Goal: Transaction & Acquisition: Download file/media

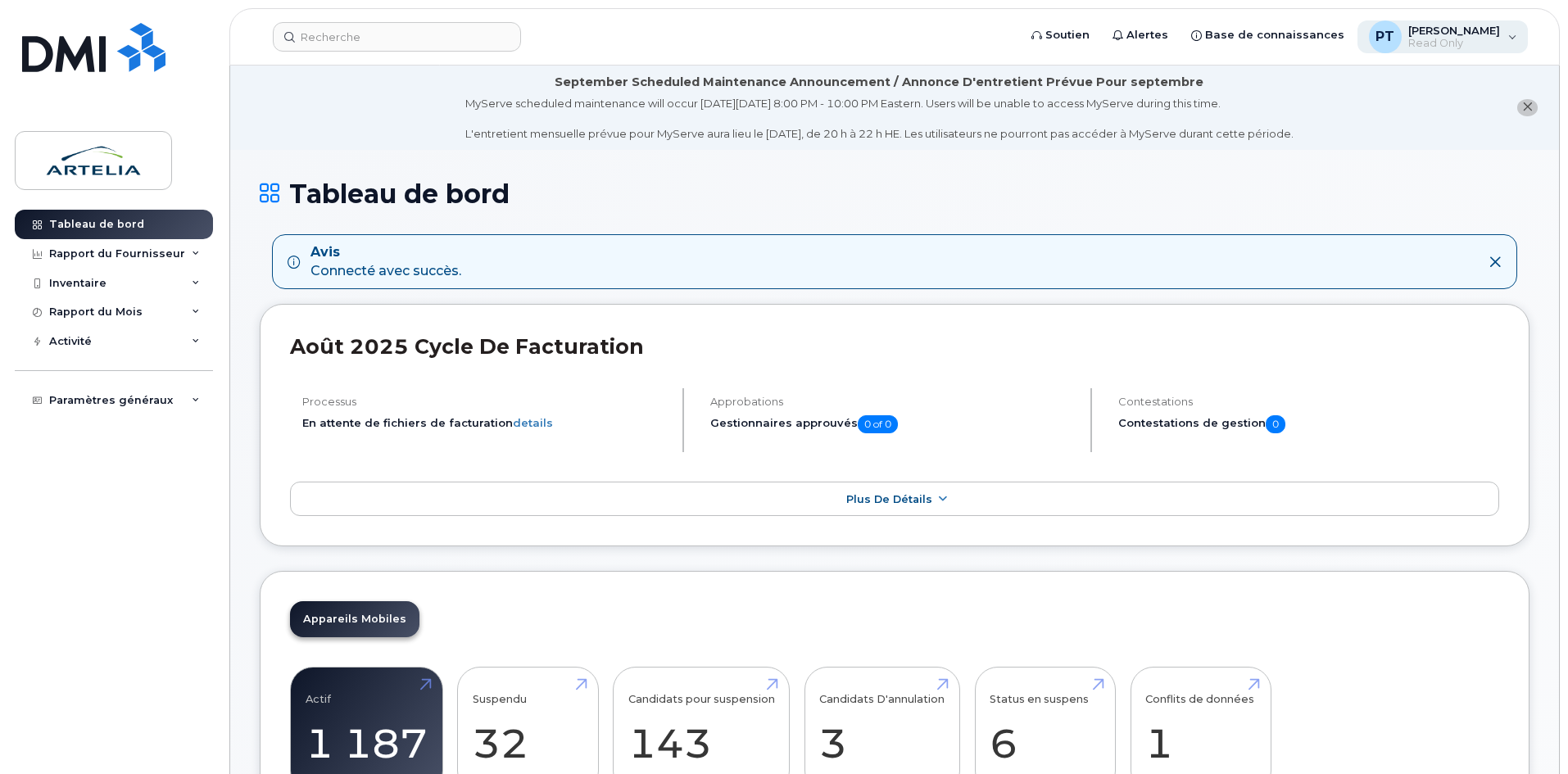
click at [1435, 34] on span "[PERSON_NAME]" at bounding box center [1454, 30] width 92 height 13
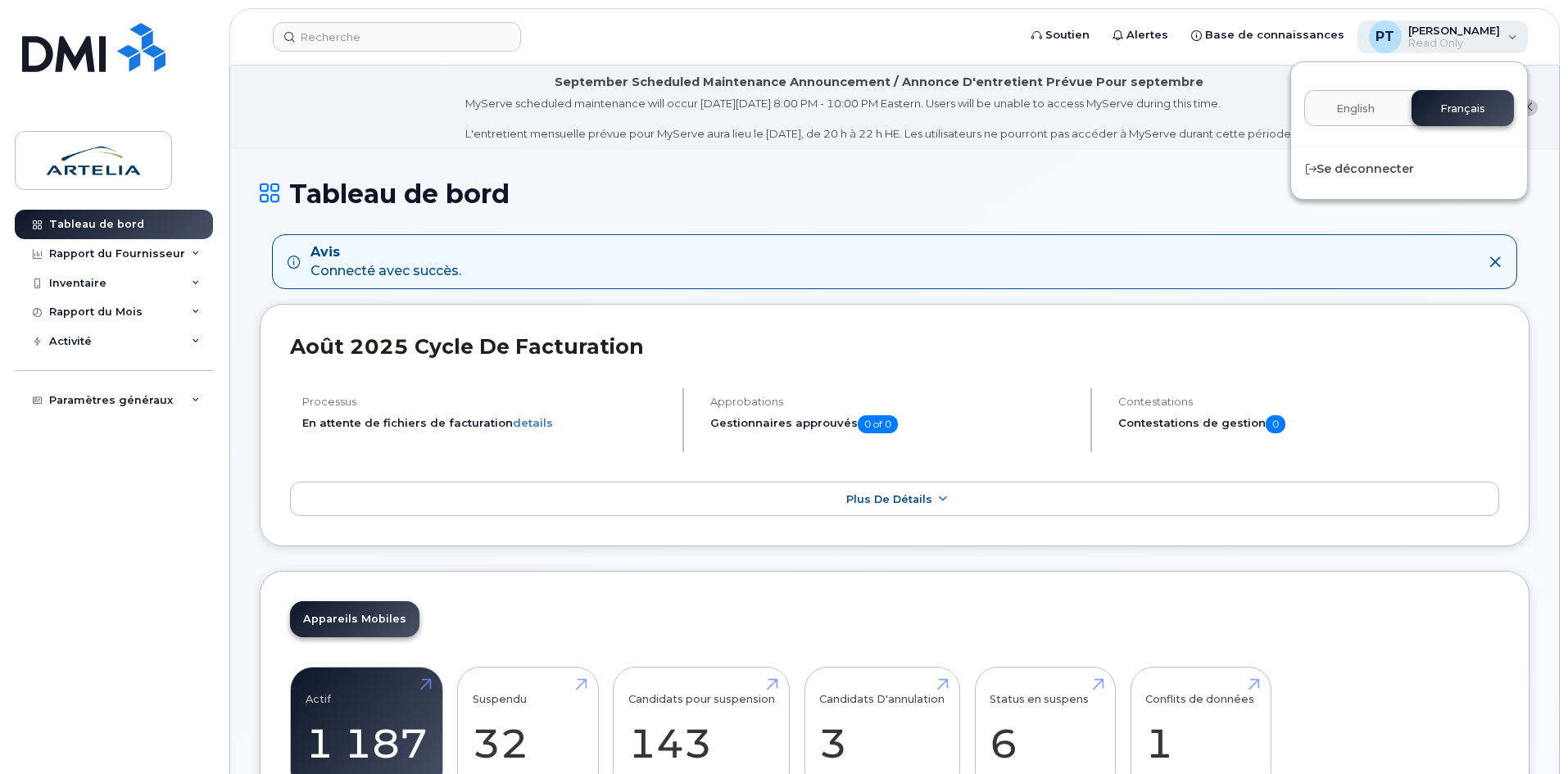
click at [1435, 34] on span "[PERSON_NAME]" at bounding box center [1454, 30] width 92 height 13
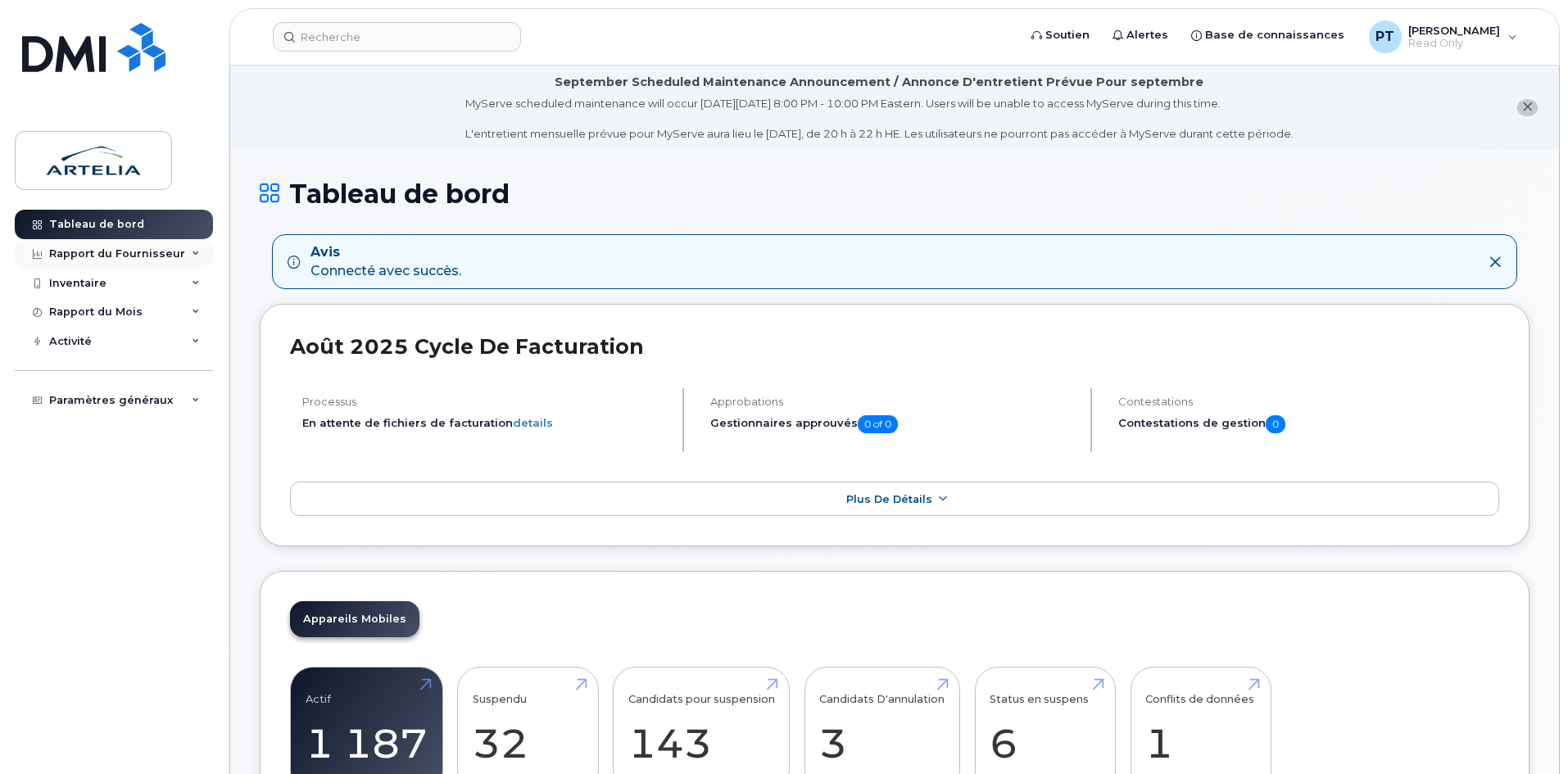
click at [192, 249] on icon at bounding box center [195, 253] width 8 height 8
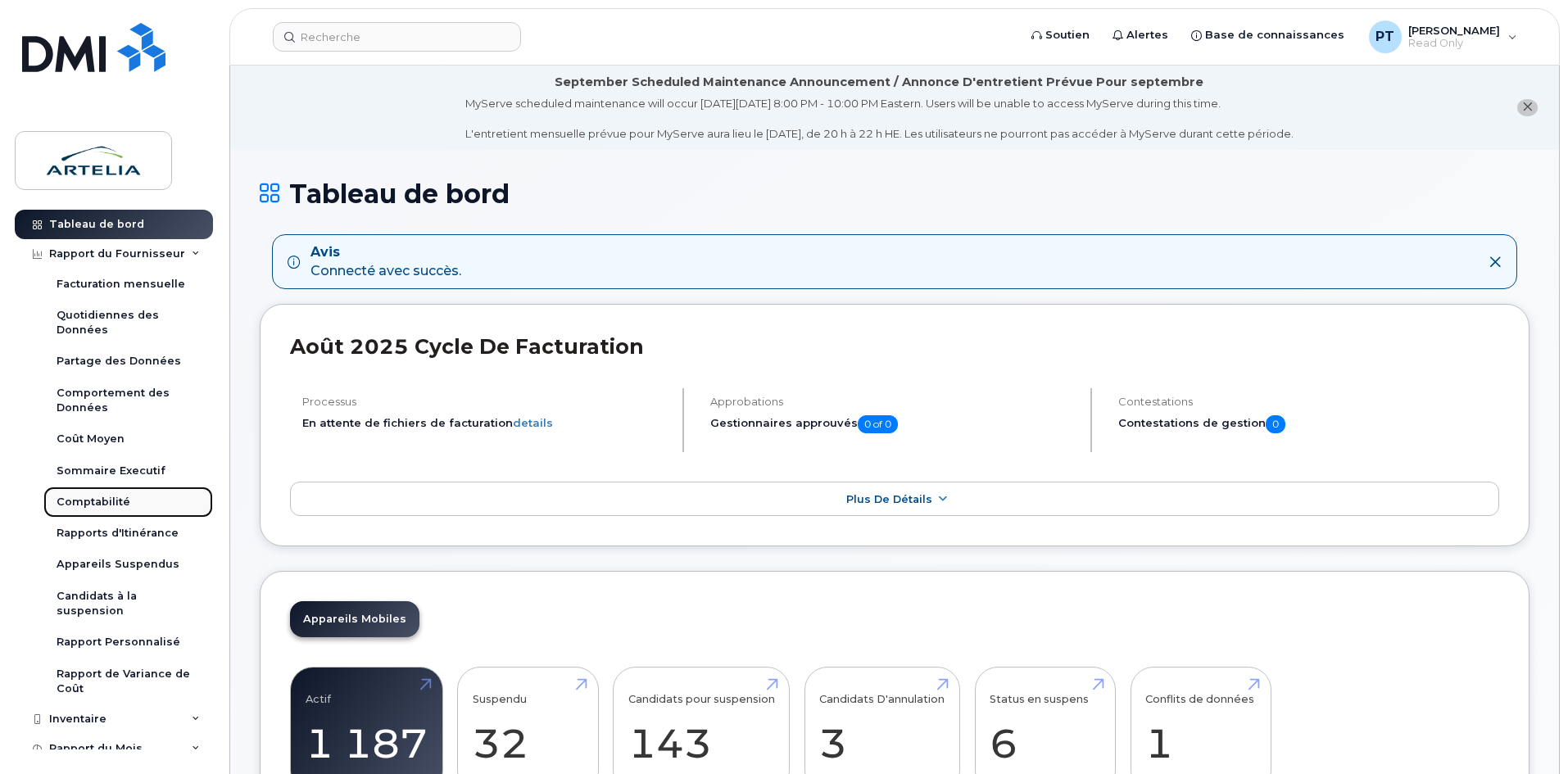
click at [105, 496] on div "Comptabilité" at bounding box center [93, 501] width 74 height 15
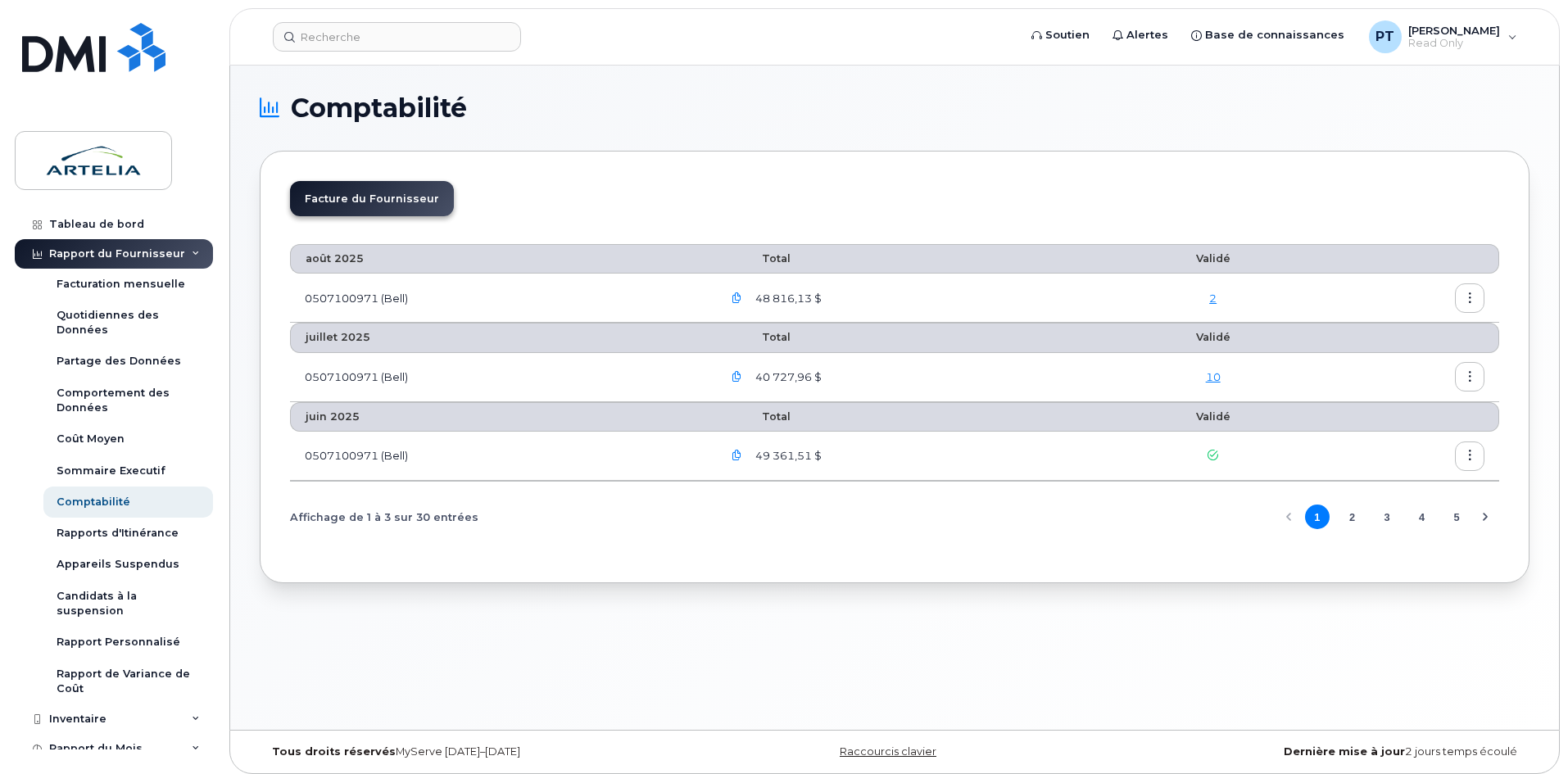
click at [736, 298] on icon "button" at bounding box center [737, 298] width 10 height 10
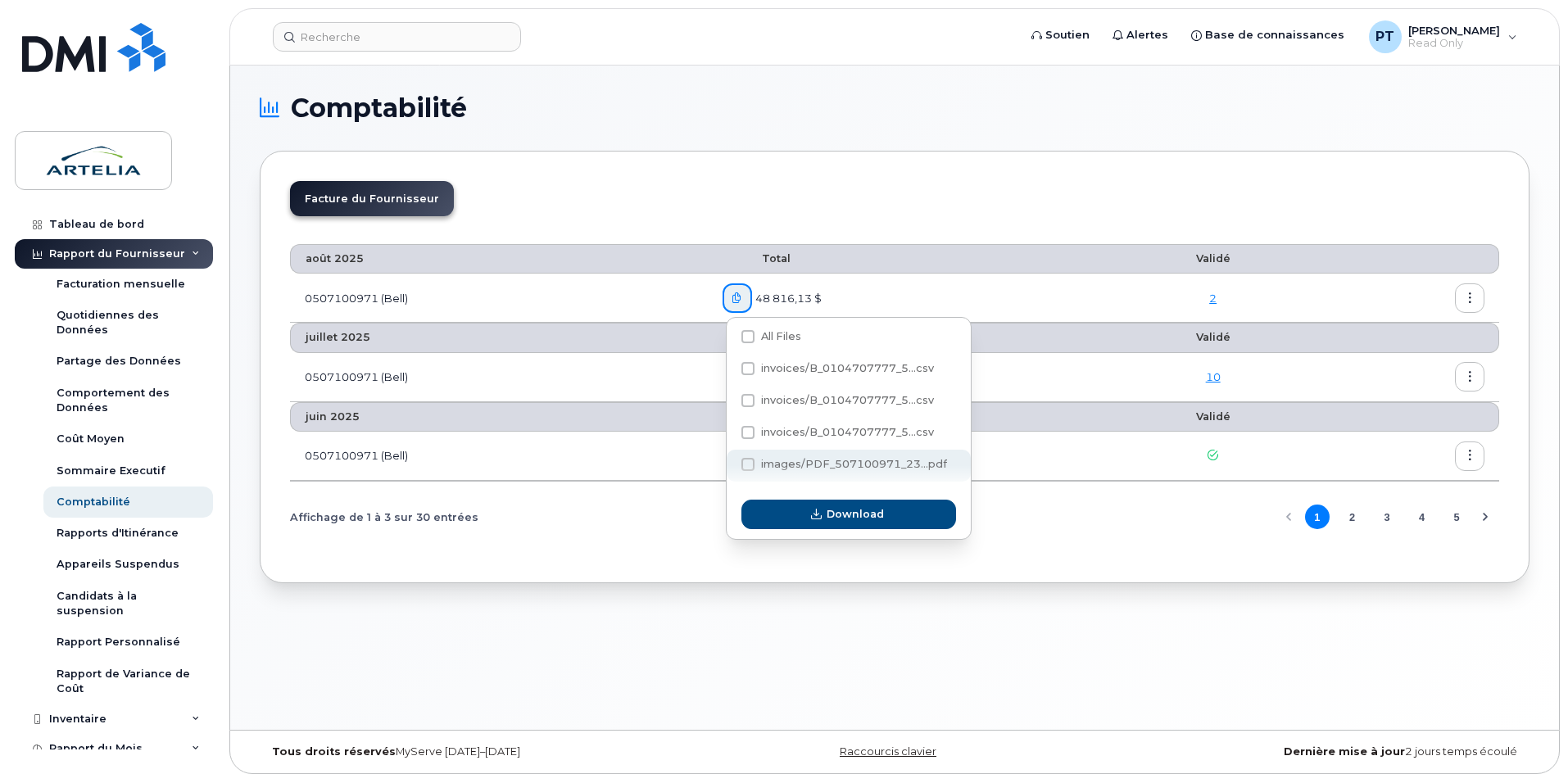
click at [829, 463] on span "images/PDF_507100971_23...pdf" at bounding box center [854, 464] width 186 height 12
click at [730, 463] on input "images/PDF_507100971_23...pdf" at bounding box center [726, 465] width 8 height 8
checkbox input "true"
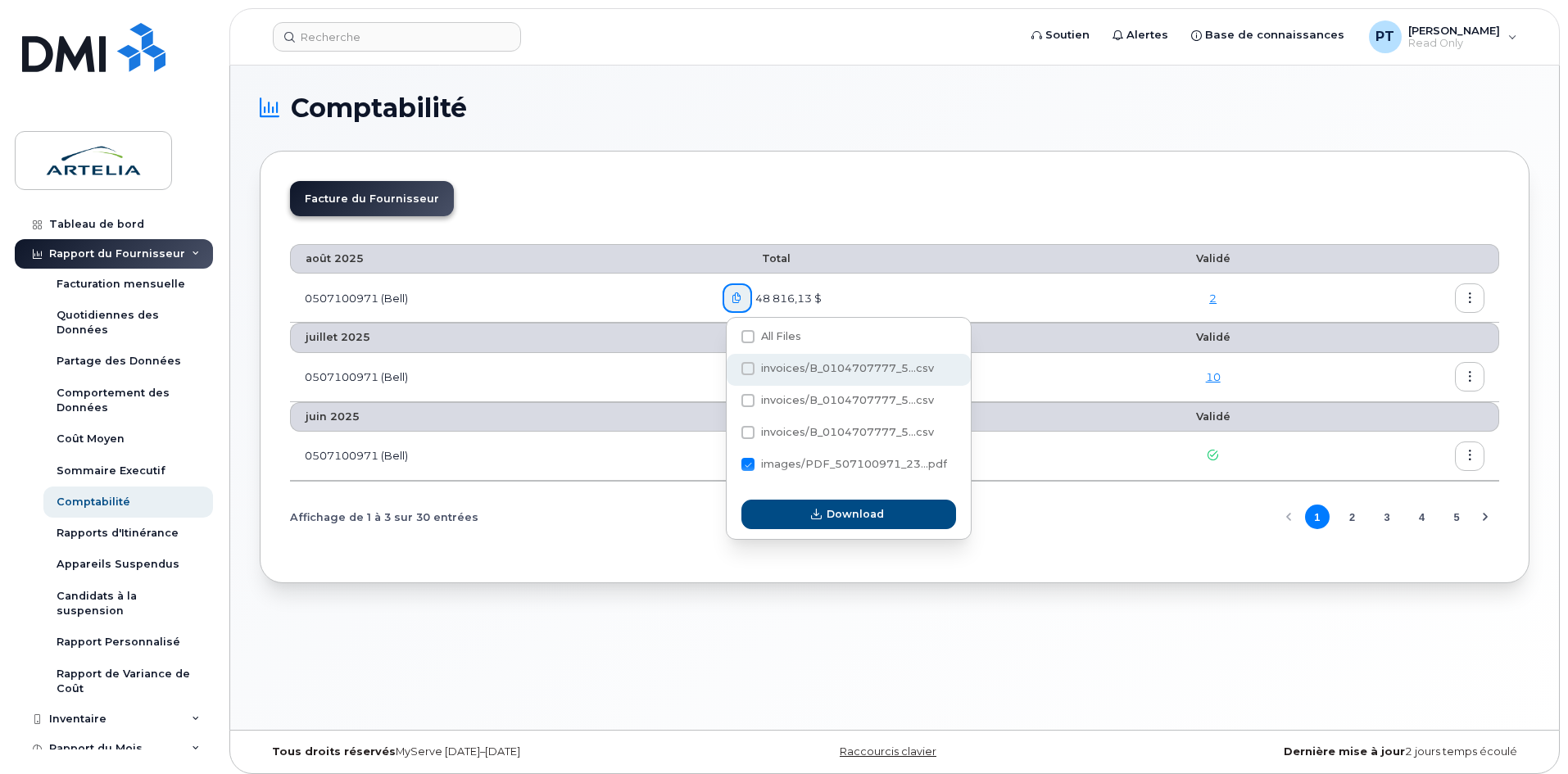
click at [752, 371] on span at bounding box center [747, 368] width 13 height 13
click at [730, 371] on input "invoices/B_0104707777_5...csv" at bounding box center [726, 369] width 8 height 8
checkbox input "true"
click at [748, 390] on div "invoices/B_0104707777_5...csv" at bounding box center [849, 401] width 244 height 32
checkbox input "true"
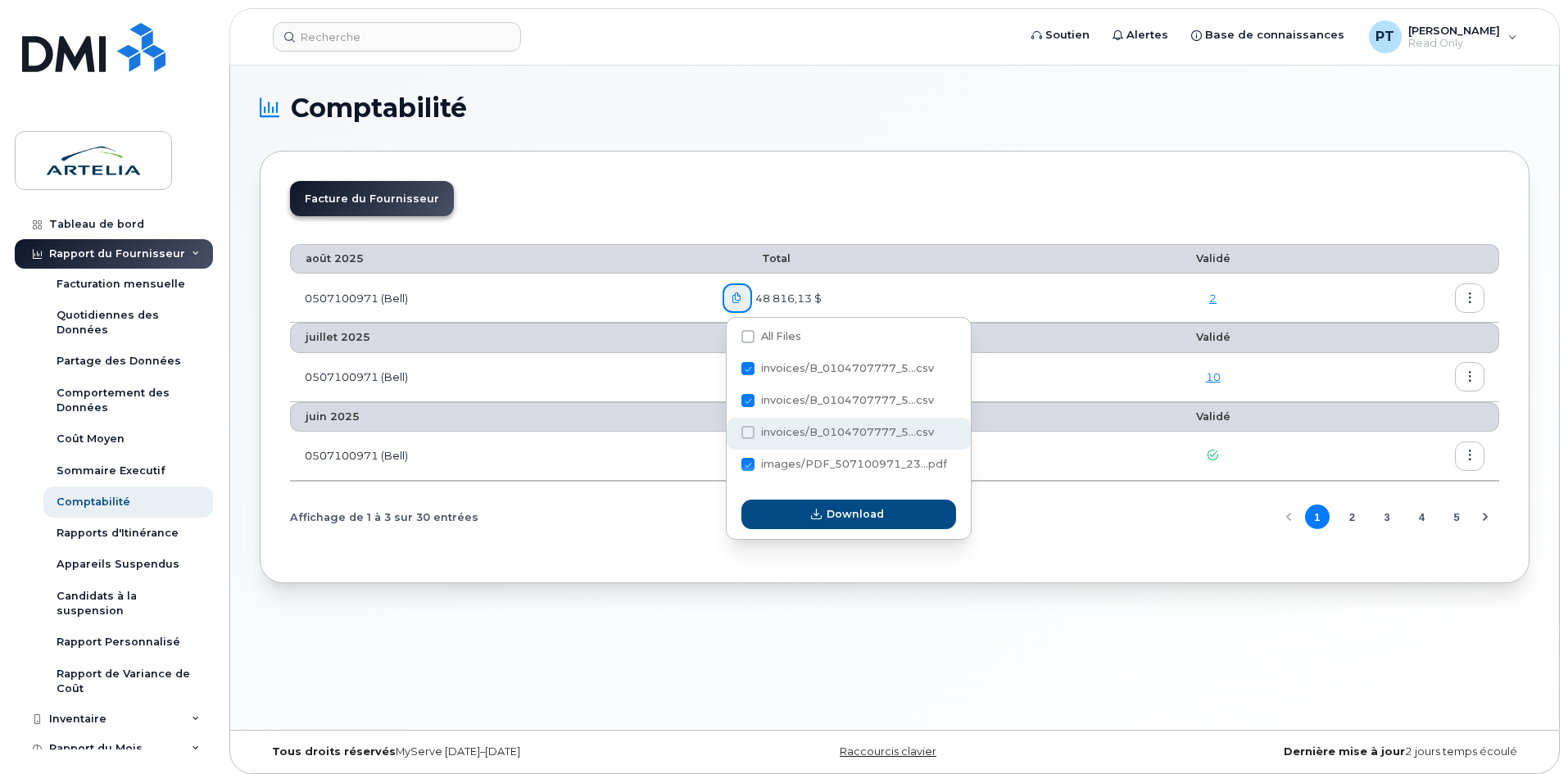
click at [749, 435] on span at bounding box center [747, 431] width 13 height 13
click at [730, 435] on input "invoices/B_0104707777_5...csv" at bounding box center [726, 432] width 8 height 8
checkbox input "false"
checkbox input "true"
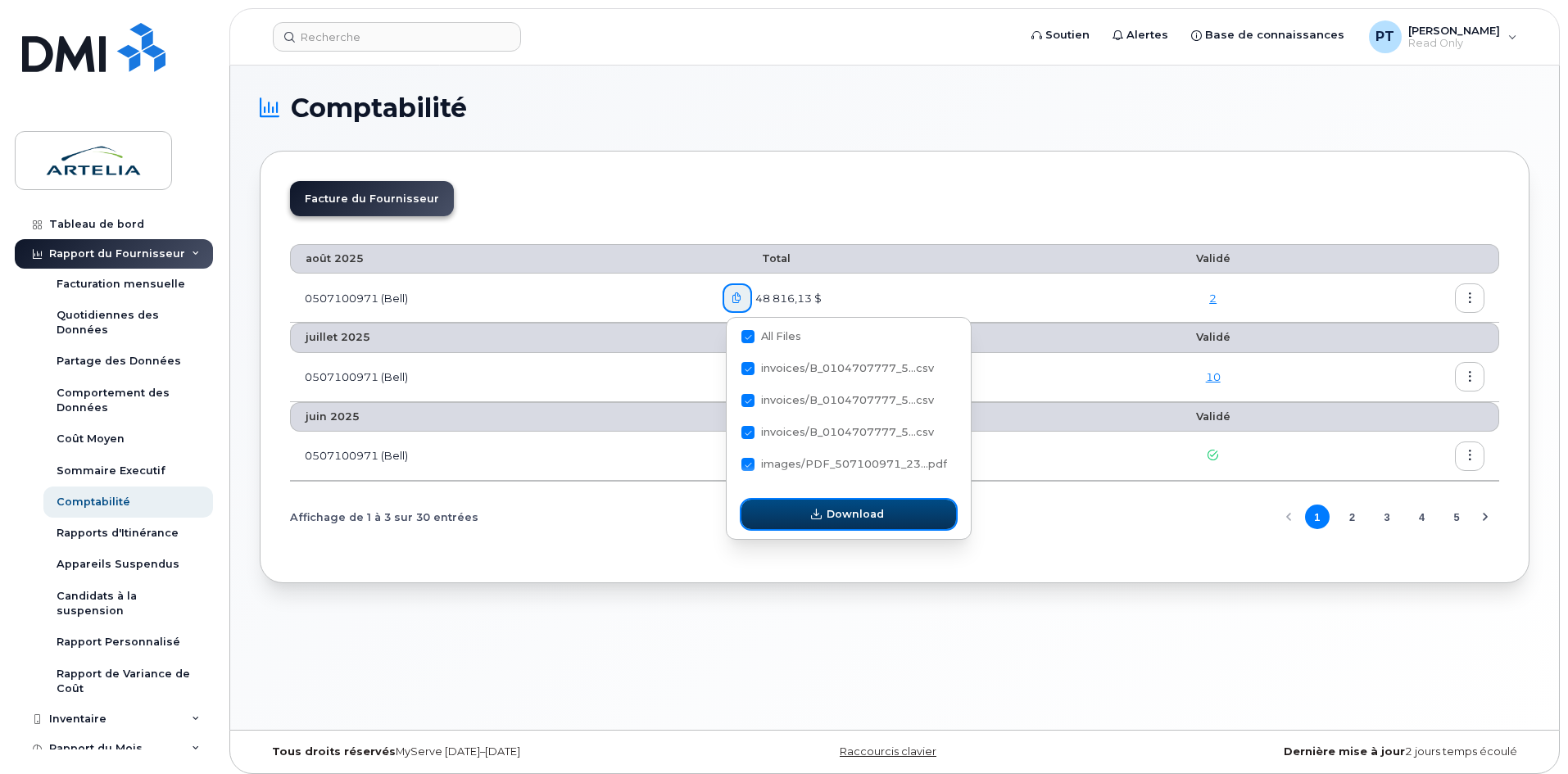
click at [876, 515] on span "Download" at bounding box center [856, 514] width 58 height 16
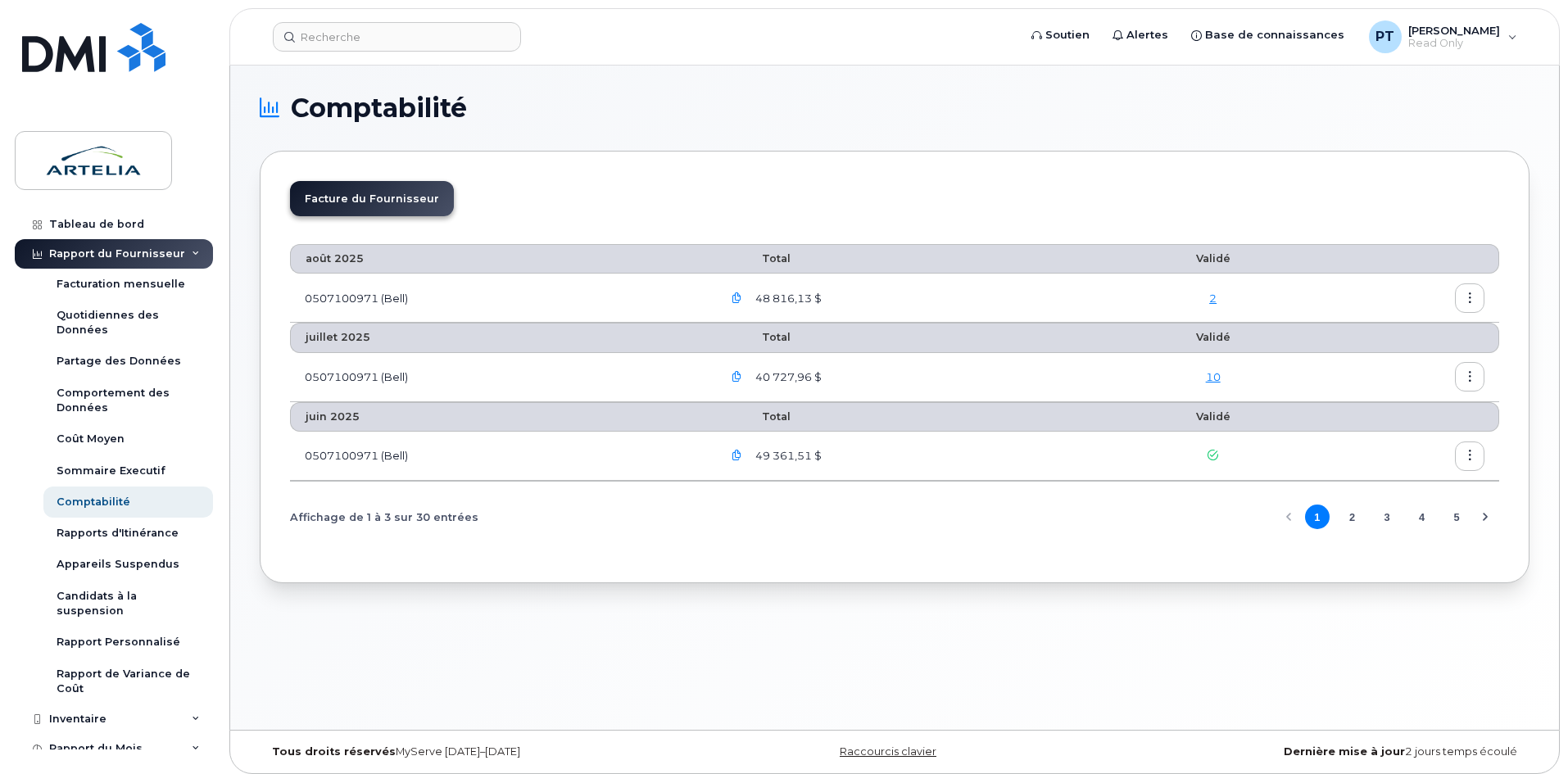
click at [1481, 293] on button "button" at bounding box center [1469, 298] width 30 height 30
click at [708, 187] on div "Facture du Fournisseur" at bounding box center [895, 205] width 1209 height 48
click at [101, 279] on div "Facturation mensuelle" at bounding box center [120, 283] width 128 height 15
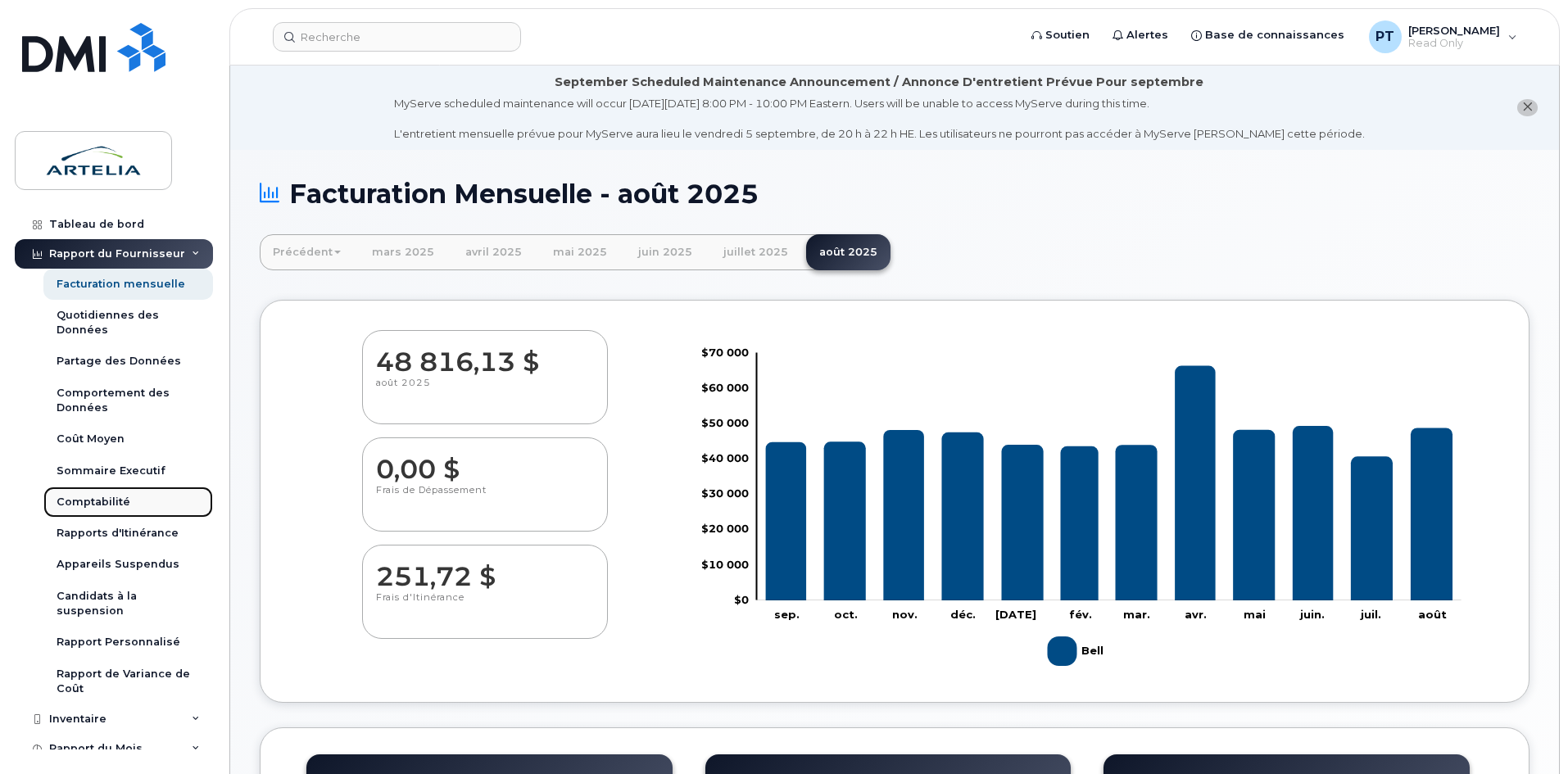
click at [126, 492] on link "Comptabilité" at bounding box center [128, 502] width 169 height 31
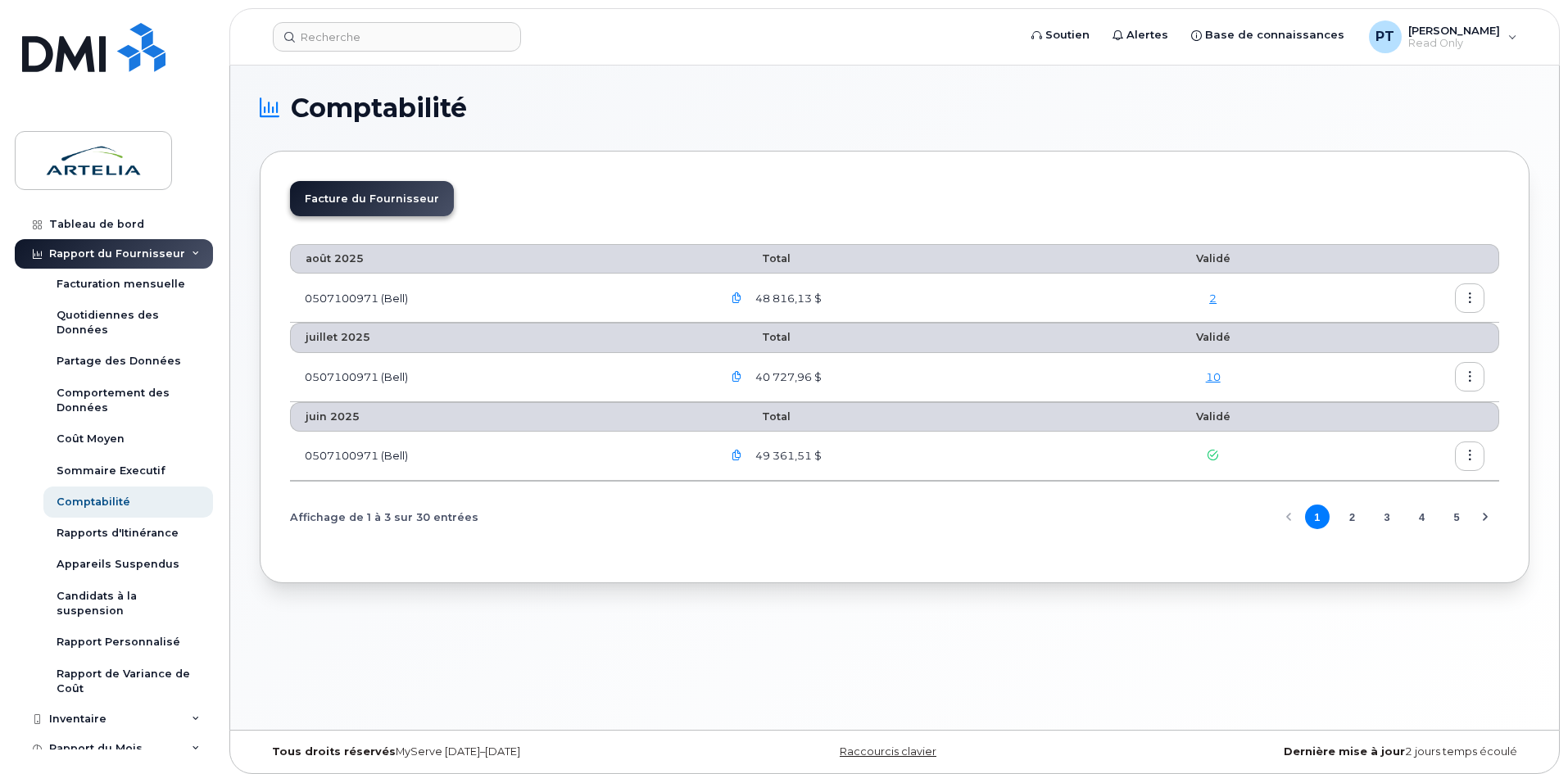
click at [1478, 307] on button "button" at bounding box center [1469, 298] width 30 height 30
click at [1387, 332] on span "Détails" at bounding box center [1386, 333] width 45 height 15
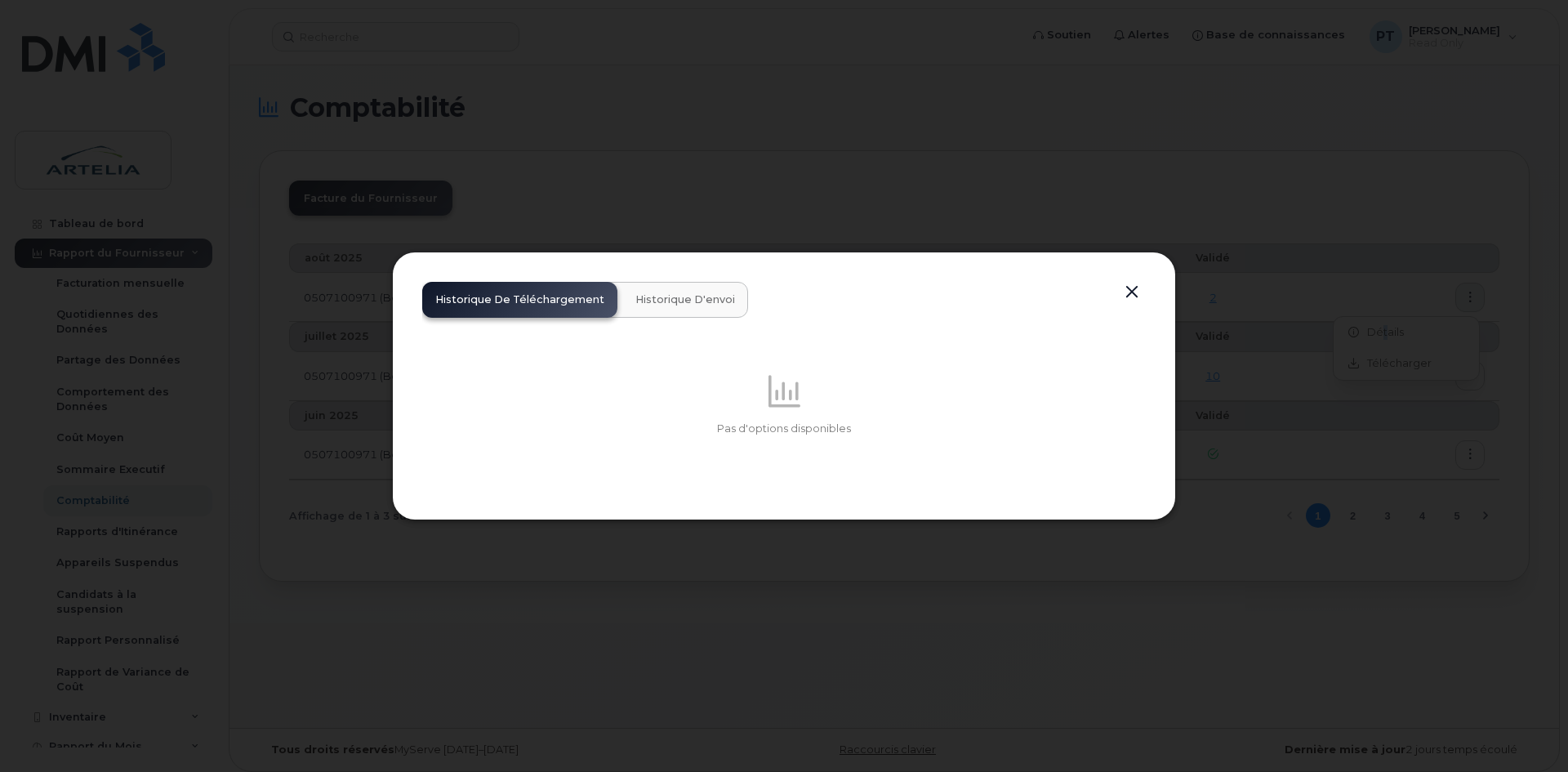
click at [637, 296] on span "Historique d'envoi" at bounding box center [685, 299] width 100 height 13
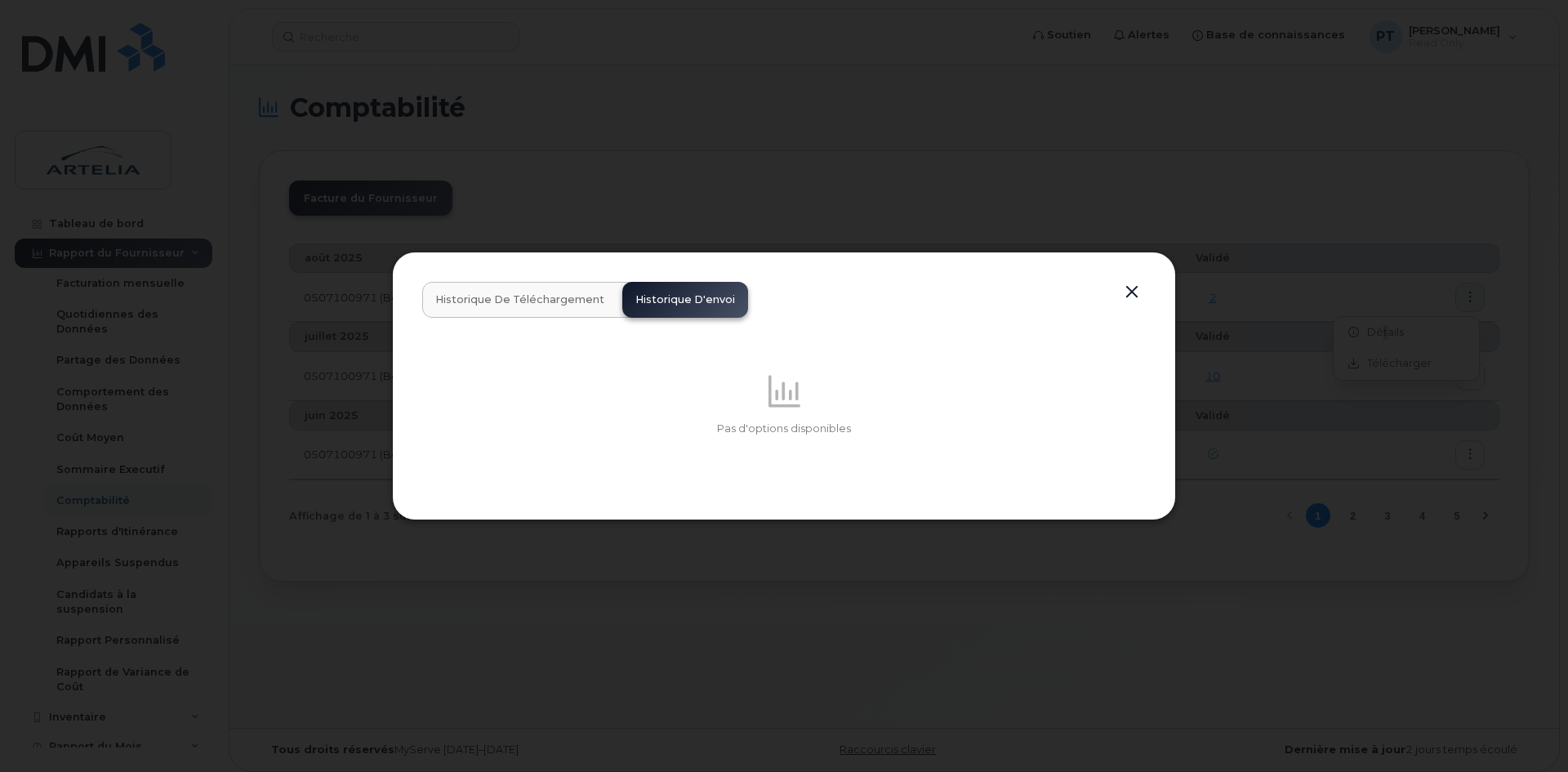
click at [1124, 293] on button "button" at bounding box center [1132, 292] width 24 height 23
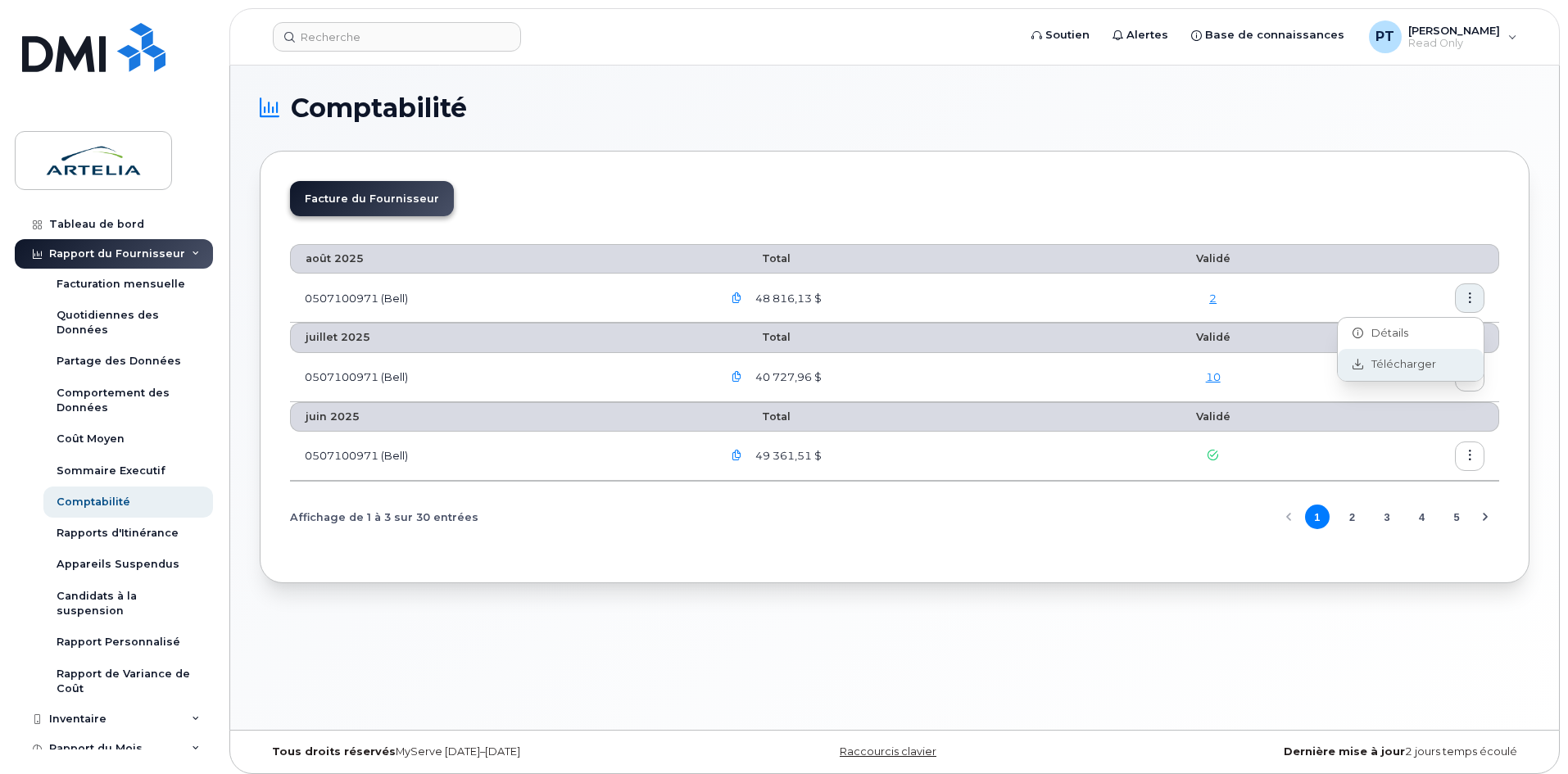
click at [1401, 369] on span "Télécharger" at bounding box center [1400, 364] width 73 height 15
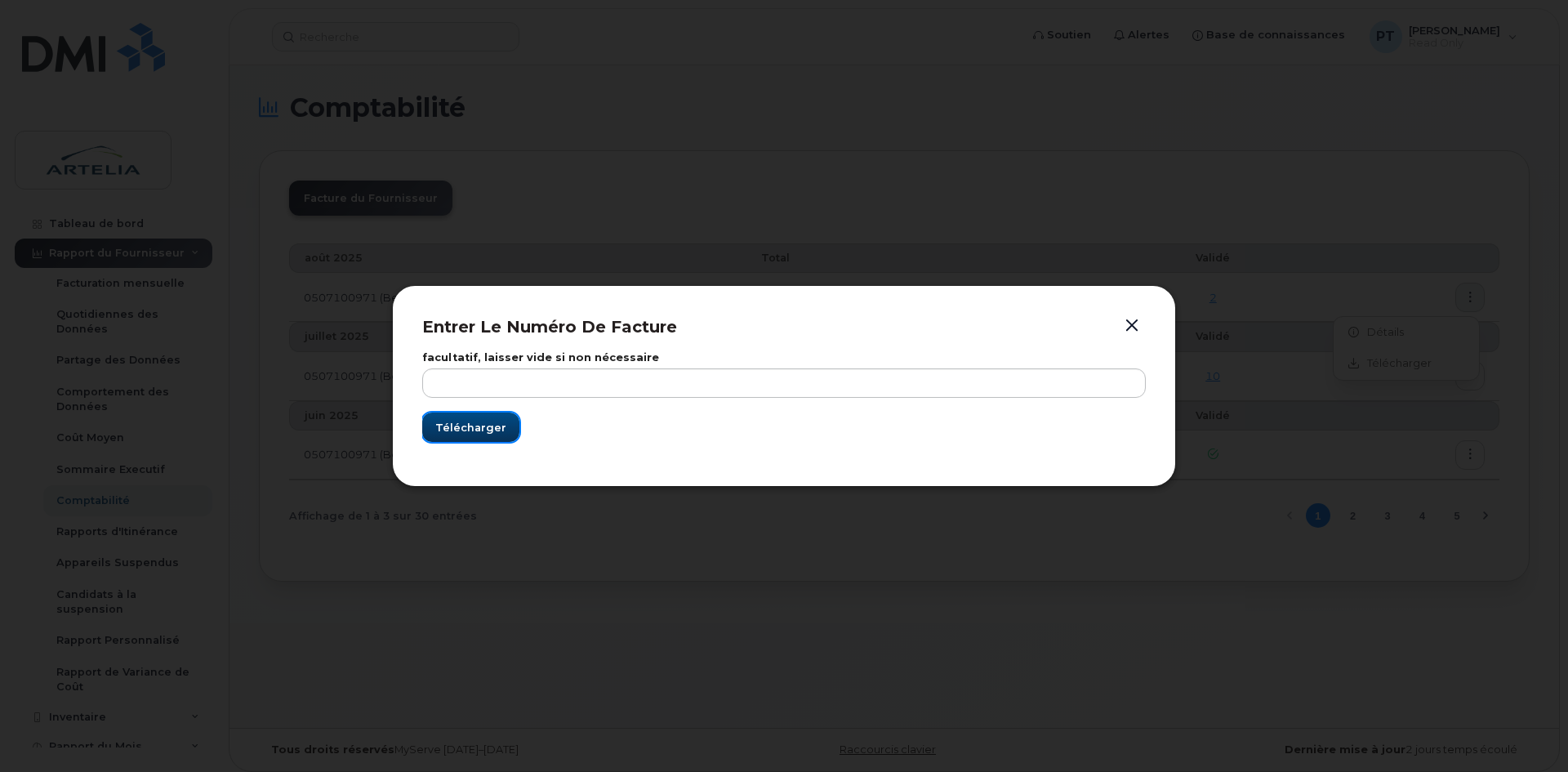
click at [488, 424] on span "Télécharger" at bounding box center [471, 428] width 71 height 16
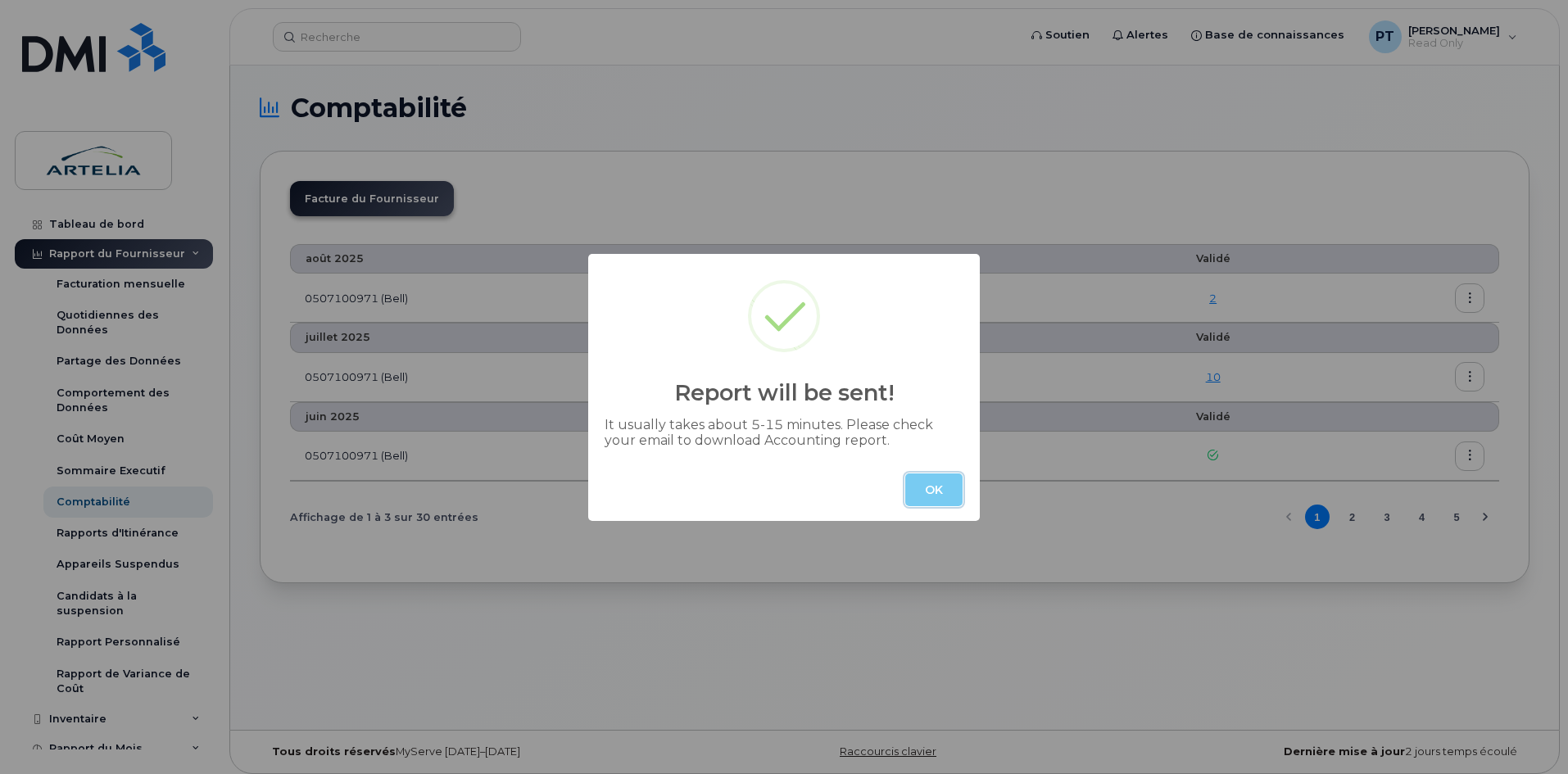
click at [922, 492] on button "OK" at bounding box center [934, 490] width 58 height 33
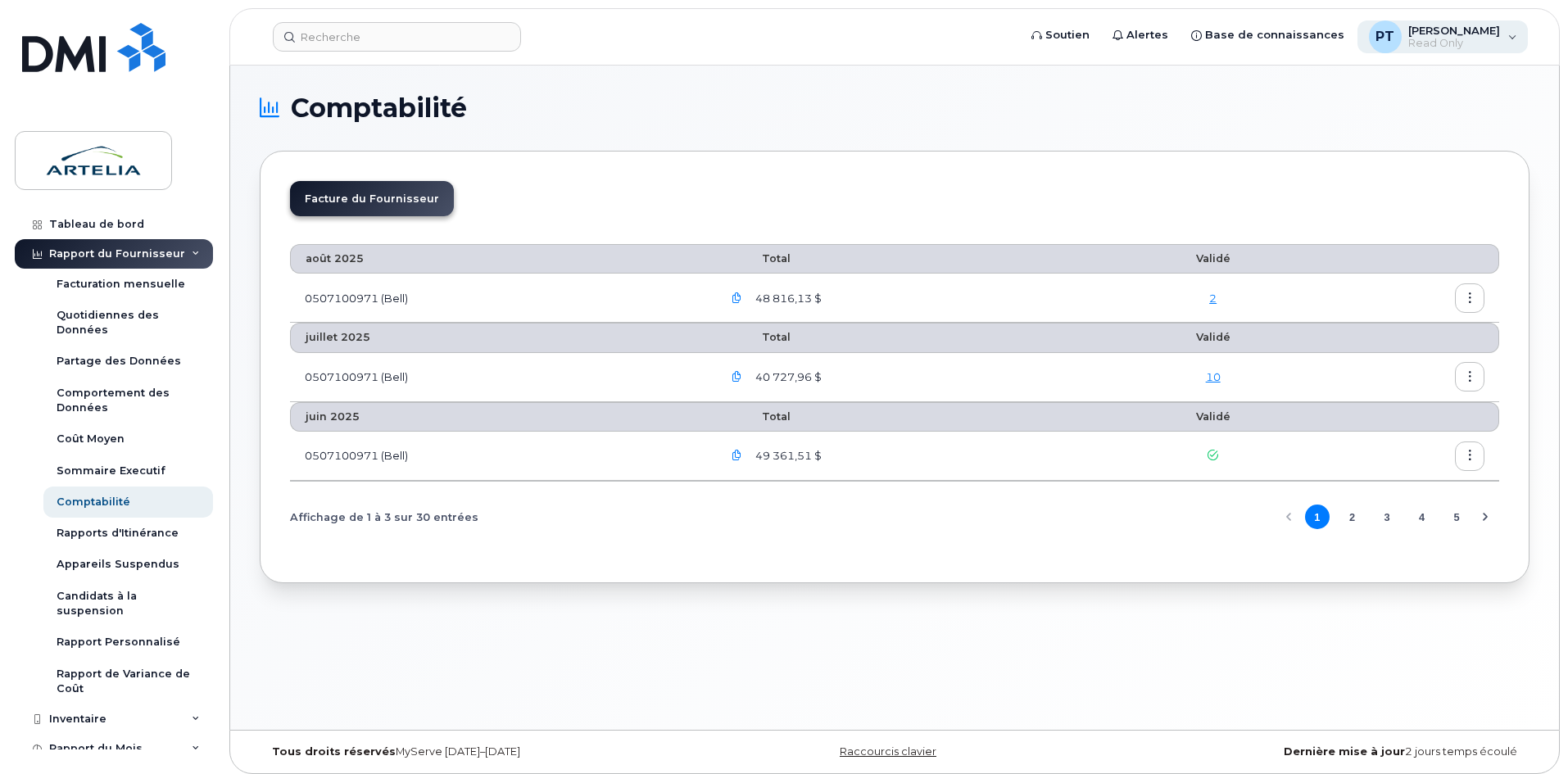
click at [1459, 37] on span "Read Only" at bounding box center [1454, 43] width 92 height 13
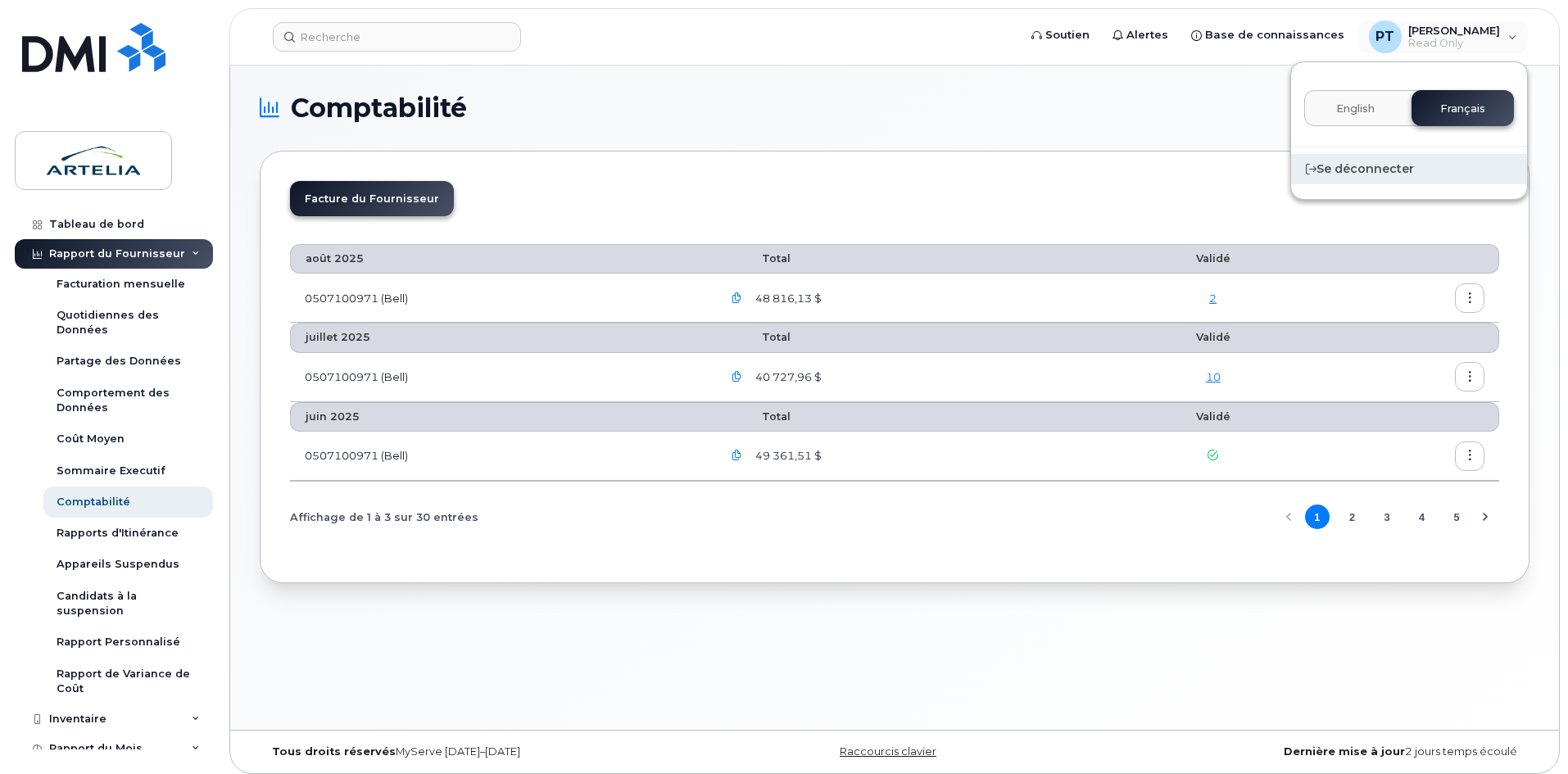
click at [1346, 167] on div "Se déconnecter" at bounding box center [1408, 169] width 236 height 31
